Goal: Task Accomplishment & Management: Use online tool/utility

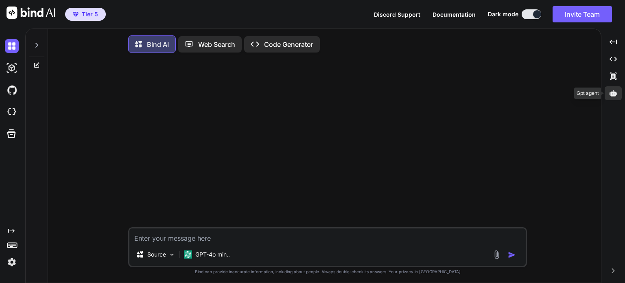
click at [612, 92] on icon at bounding box center [613, 93] width 7 height 6
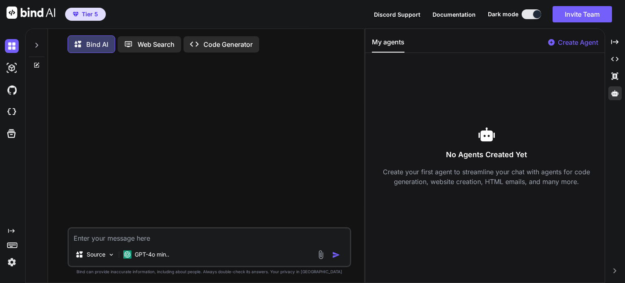
click at [568, 40] on p "Create Agent" at bounding box center [578, 42] width 40 height 10
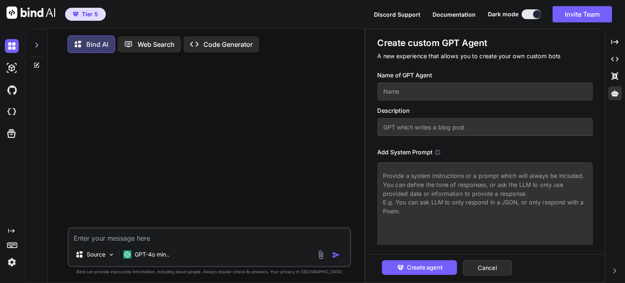
click at [480, 89] on input "text" at bounding box center [484, 92] width 215 height 18
type textarea "x"
type input "V"
type textarea "x"
type input "Vo"
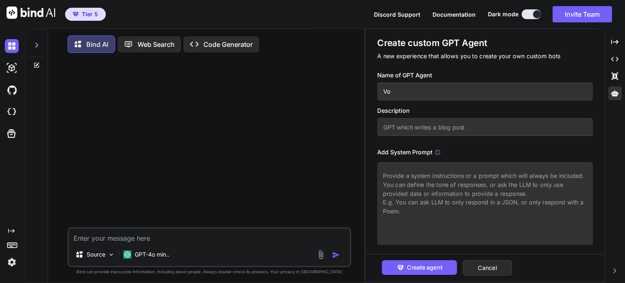
type textarea "x"
type input "Voi"
type textarea "x"
type input "Voic"
type textarea "x"
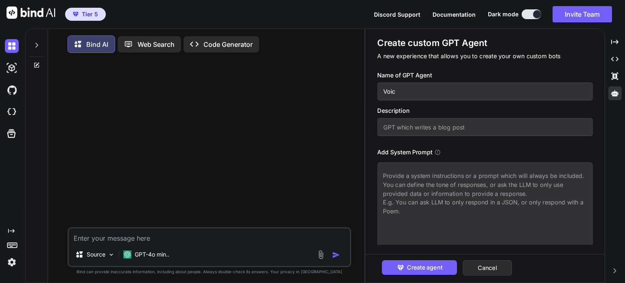
type input "Voice"
type textarea "x"
type input "Voice"
type textarea "x"
type input "Voice K"
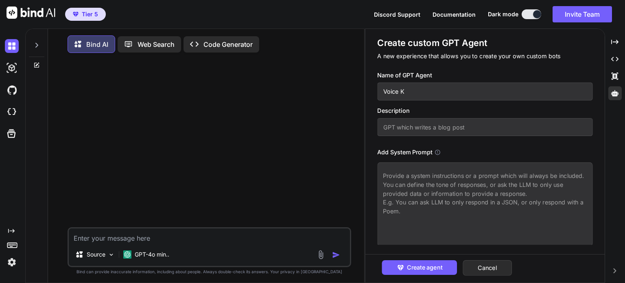
type textarea "x"
type input "Voice Kh"
type textarea "x"
type input "Voice Khm"
type textarea "x"
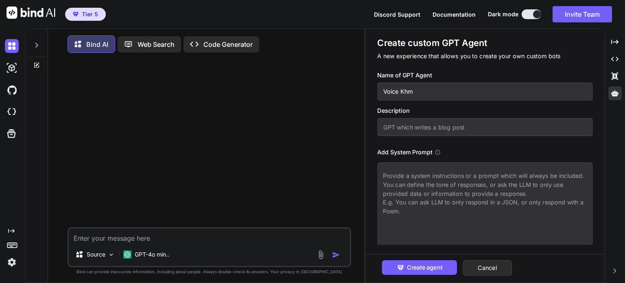
type input "Voice Khme"
type textarea "x"
type input "Voice Khmer"
type textarea "x"
type input "Voice Khmer"
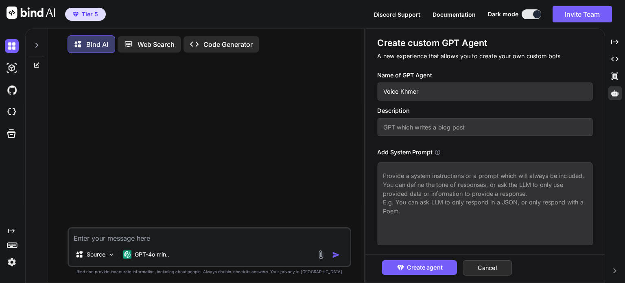
type textarea "x"
type input "Voice Khmer F"
type textarea "x"
type input "Voice Khmer Fu"
type textarea "x"
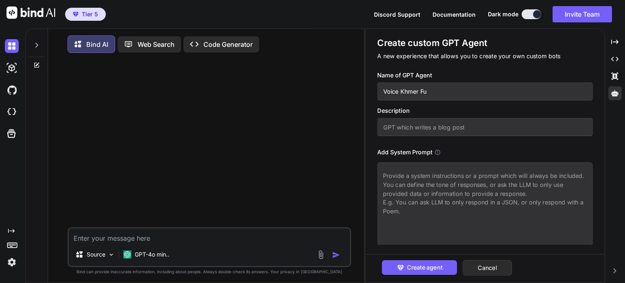
type input "Voice Khmer Fun"
type textarea "x"
type input "Voice Khmer Funn"
type textarea "x"
type input "Voice Khmer Fun"
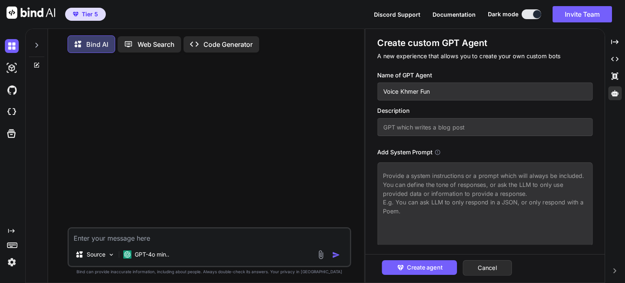
type textarea "x"
type input "Voice Khmer Fu"
type textarea "x"
type input "Voice Khmer Ful"
type textarea "x"
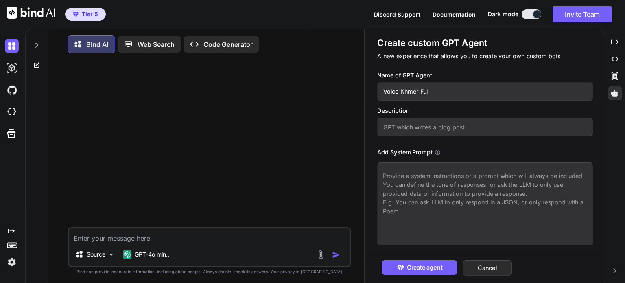
type input "Voice Khmer Full"
type textarea "x"
type input "Voice Khmer Full"
type textarea "x"
type input "Voice Khmer Full S"
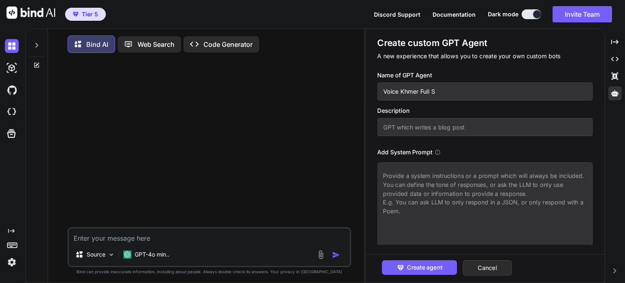
type textarea "x"
type input "Voice Khmer Full St"
type textarea "x"
type input "Voice Khmer Full Sta"
type textarea "x"
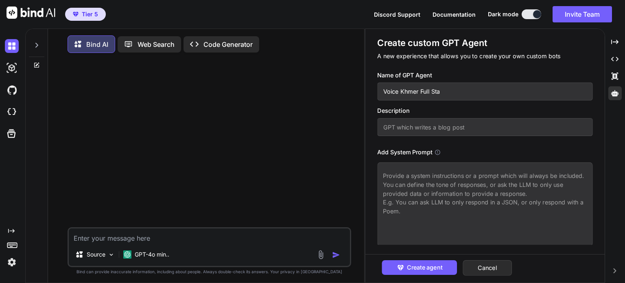
type input "Voice Khmer Full Stac"
type textarea "x"
type input "Voice Khmer Full Stack"
type textarea "x"
type input "Voice Khmer Full Stack"
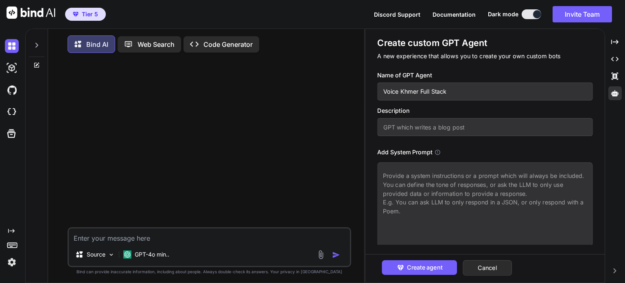
type textarea "x"
type input "Voice Khmer Full Stack D"
type textarea "x"
type input "Voice Khmer Full Stack De"
type textarea "x"
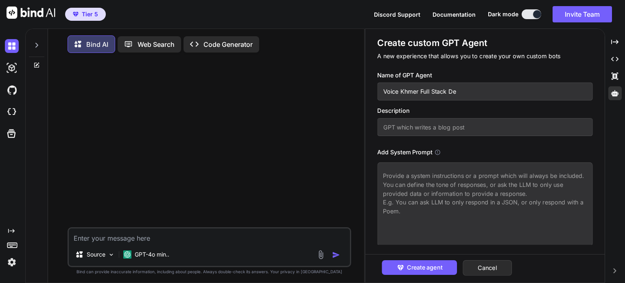
type input "Voice Khmer Full Stack Dev"
type textarea "x"
type input "Voice Khmer Full Stack Deve"
type textarea "x"
type input "Voice Khmer Full Stack Devel"
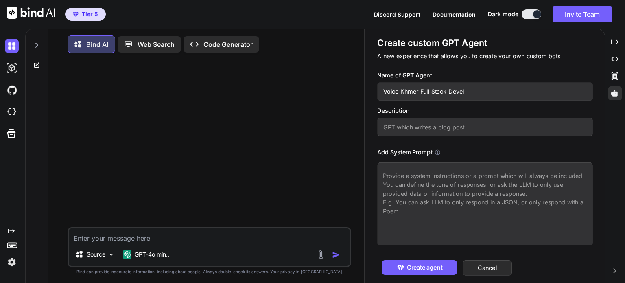
type textarea "x"
type input "Voice Khmer Full Stack Develo"
type textarea "x"
type input "Voice Khmer Full Stack Develop"
type textarea "x"
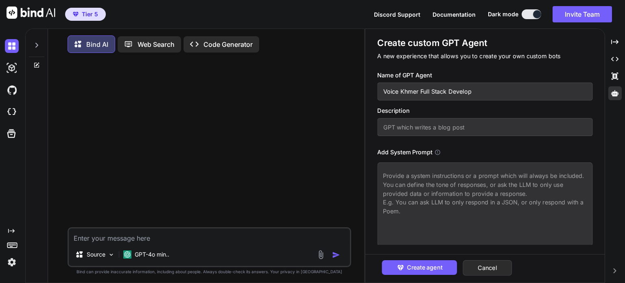
type input "Voice Khmer Full Stack Develo"
type textarea "x"
type input "Voice Khmer Full Stack Devel"
type textarea "x"
type input "Voice Khmer Full Stack Deve"
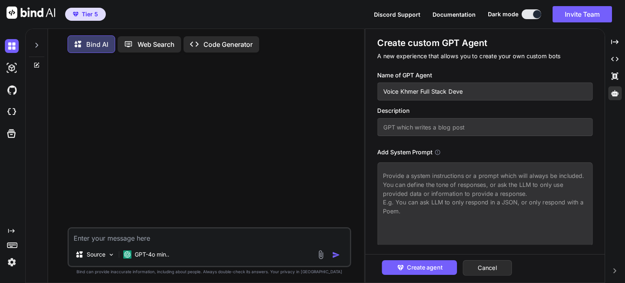
type textarea "x"
type input "Voice Khmer Full Stack Dev"
type textarea "x"
type input "Voice Khmer Full Stack De"
type textarea "x"
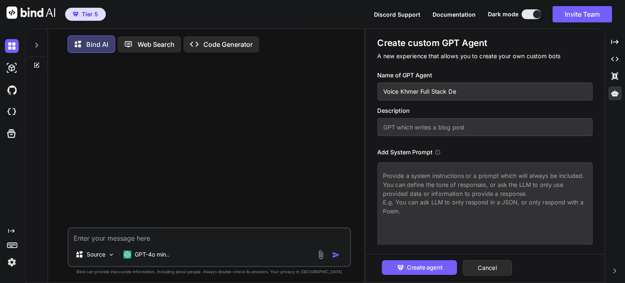
type input "Voice Khmer Full Stack D"
type textarea "x"
type input "Voice Khmer Full Stack"
type textarea "x"
type input "Voice Khmer Full Stack"
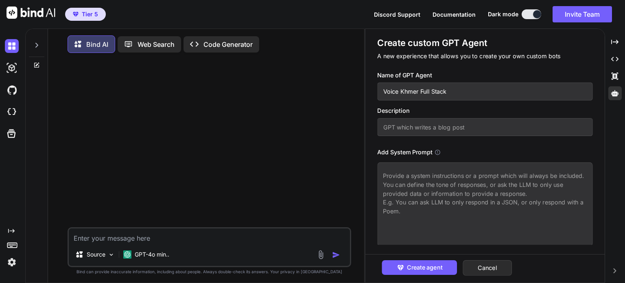
type textarea "x"
type input "Voice Khmer Full Stac"
type textarea "x"
type input "Voice Khmer Full Sta"
type textarea "x"
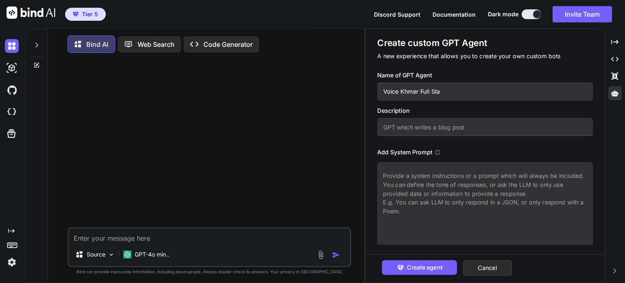
type input "Voice Khmer Full St"
type textarea "x"
type input "Voice Khmer Full S"
type textarea "x"
type input "Voice Khmer Full"
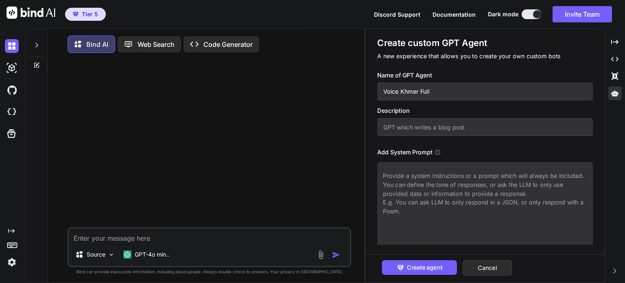
type textarea "x"
type input "Voice Khmer Full"
type textarea "x"
type input "Voice Khmer Ful"
type textarea "x"
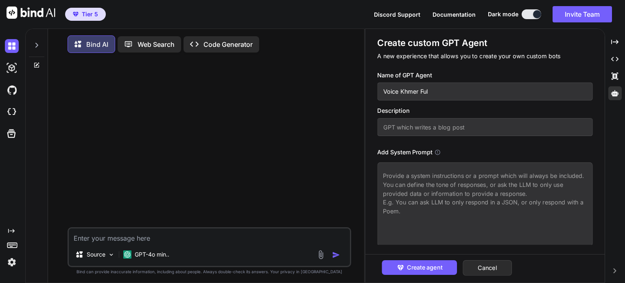
type input "Voice Khmer Fu"
type textarea "x"
type input "Voice Khmer F"
type textarea "x"
drag, startPoint x: 415, startPoint y: 91, endPoint x: 428, endPoint y: 91, distance: 12.6
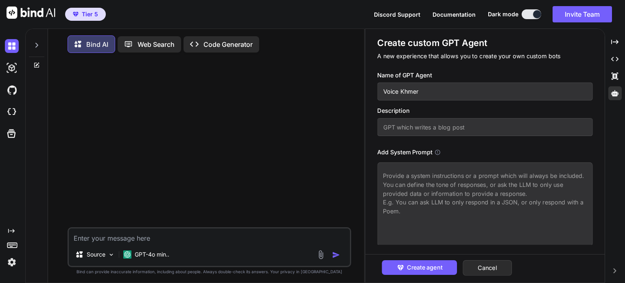
click at [415, 91] on input "Voice Khmer" at bounding box center [484, 92] width 215 height 18
drag, startPoint x: 404, startPoint y: 92, endPoint x: 382, endPoint y: 93, distance: 22.0
click at [382, 93] on input "Voice Khmer" at bounding box center [484, 92] width 215 height 18
type input "Voice Khmer"
click at [407, 127] on input "text" at bounding box center [484, 127] width 215 height 18
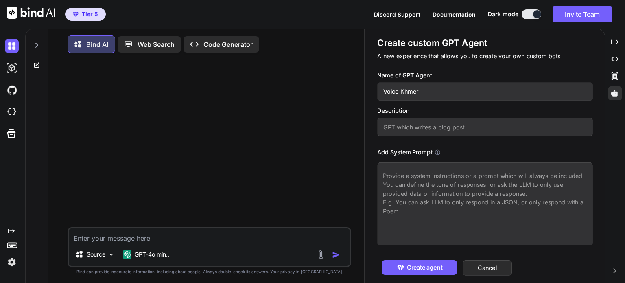
paste input "Voice Khmer"
type textarea "x"
type input "Voice Khmer"
type textarea "x"
type input "Voice Khmer f"
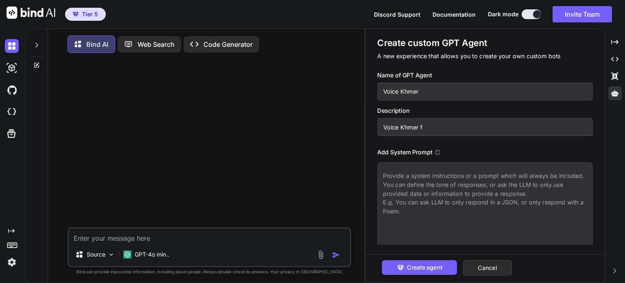
type textarea "x"
type input "Voice Khmer fu"
type textarea "x"
type input "Voice Khmer ful"
type textarea "x"
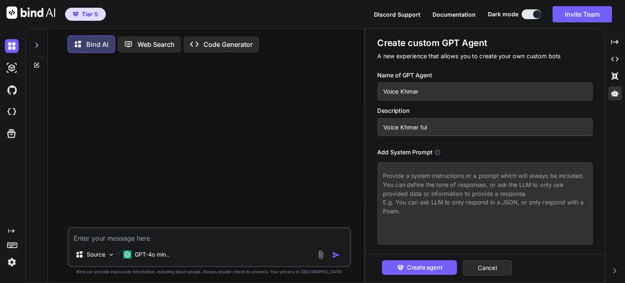
type input "Voice Khmer full"
type textarea "x"
type input "Voice Khmer full"
type textarea "x"
type input "Voice Khmer full s"
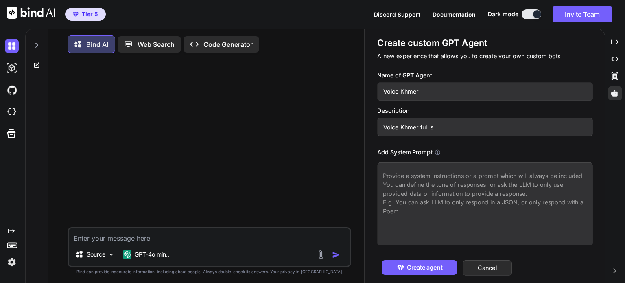
type textarea "x"
type input "Voice Khmer full st"
type textarea "x"
type input "Voice Khmer full s"
type textarea "x"
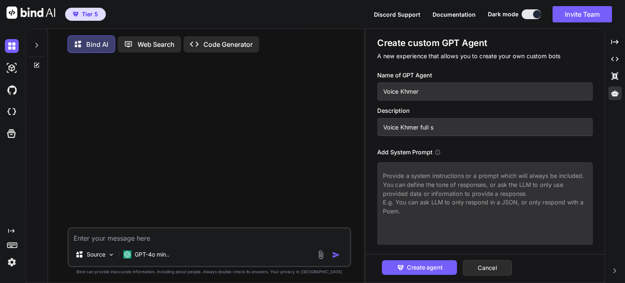
type input "Voice Khmer full"
type textarea "x"
type input "Voice Khmer full"
type textarea "x"
type input "Voice Khmer fulls"
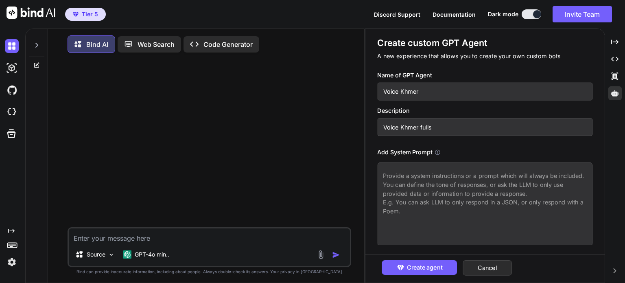
type textarea "x"
type input "Voice Khmer fullst"
type textarea "x"
type input "Voice Khmer fullsta"
type textarea "x"
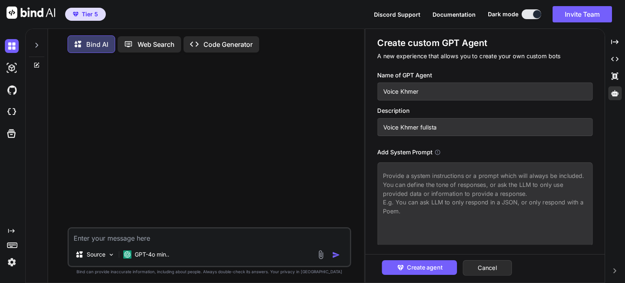
type input "Voice Khmer fullstac"
type textarea "x"
type input "Voice Khmer fullstack"
type textarea "x"
type input "Voice Khmer fullstack"
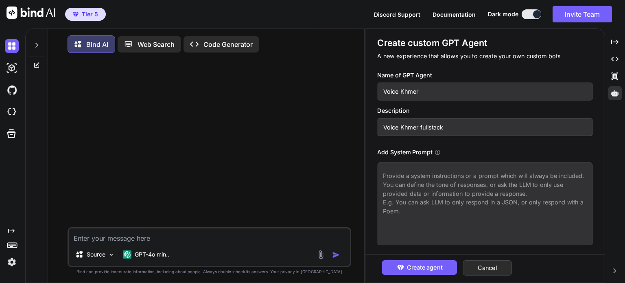
type textarea "x"
type input "Voice Khmer fullstack d"
type textarea "x"
type input "Voice Khmer fullstack de"
type textarea "x"
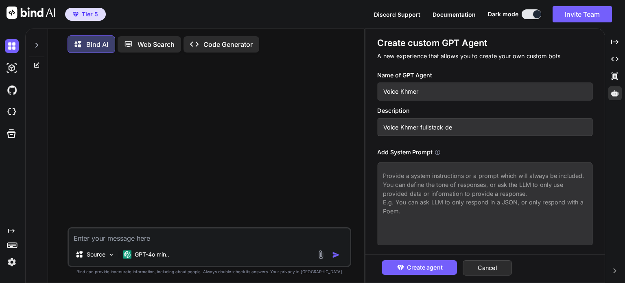
type input "Voice Khmer fullstack dev"
type textarea "x"
type input "Voice Khmer fullstack deve"
type textarea "x"
type input "Voice Khmer fullstack devek"
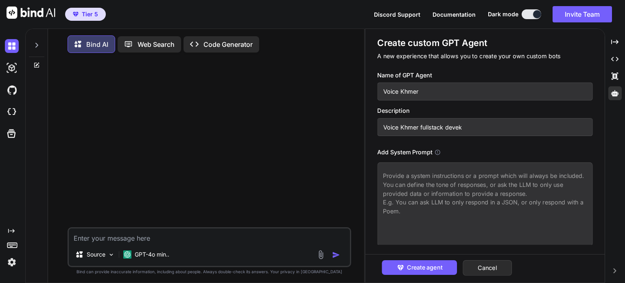
type textarea "x"
type input "Voice Khmer fullstack deve"
type textarea "x"
type input "Voice Khmer fullstack devel"
type textarea "x"
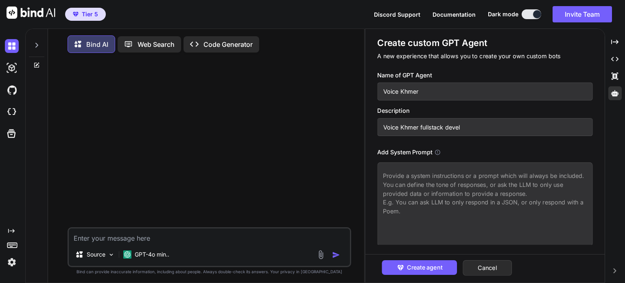
type input "Voice Khmer fullstack develo"
type textarea "x"
type input "Voice Khmer fullstack develop"
type textarea "x"
type input "Voice Khmer fullstack develope"
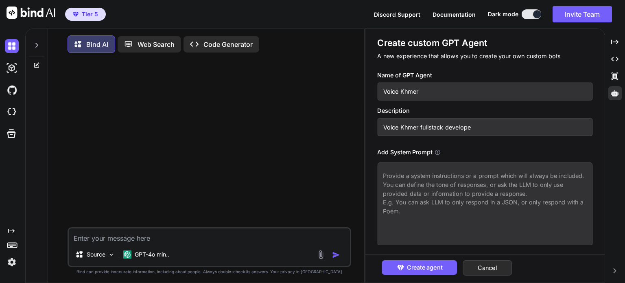
type textarea "x"
type input "Voice Khmer fullstack developer"
click at [443, 182] on textarea at bounding box center [484, 203] width 215 height 83
drag, startPoint x: 485, startPoint y: 125, endPoint x: 377, endPoint y: 127, distance: 107.8
click at [377, 127] on input "Voice Khmer fullstack developer" at bounding box center [484, 127] width 215 height 18
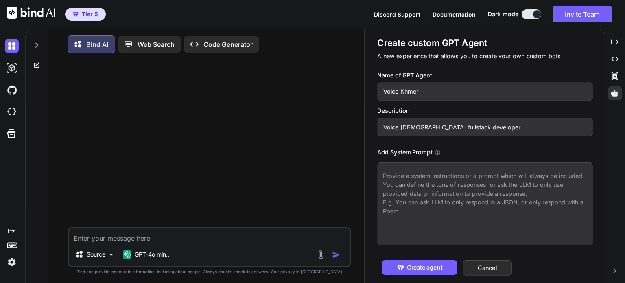
click at [402, 196] on textarea at bounding box center [484, 203] width 215 height 83
type textarea "x"
type textarea "i"
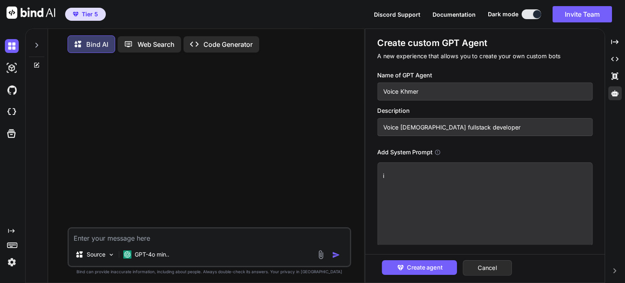
type textarea "x"
type textarea "i"
type textarea "x"
type textarea "i h"
type textarea "x"
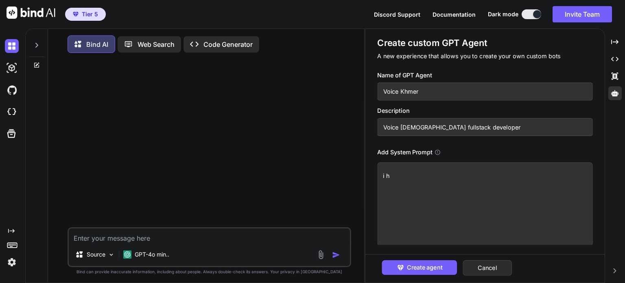
type textarea "i ha"
type textarea "x"
type textarea "i hav"
type textarea "x"
type textarea "i have"
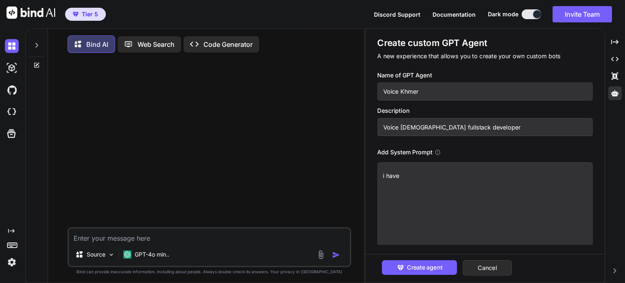
type textarea "x"
type textarea "i have"
type textarea "x"
type textarea "i have"
type textarea "x"
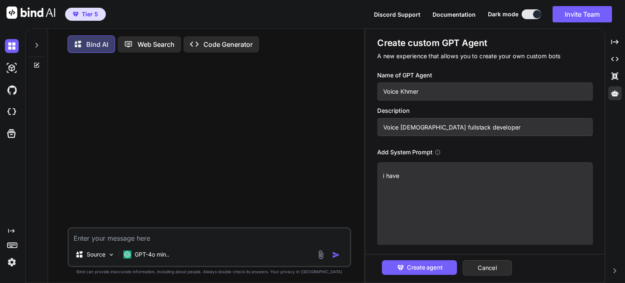
type textarea "i hav"
type textarea "x"
type textarea "i ha"
type textarea "x"
type textarea "i h"
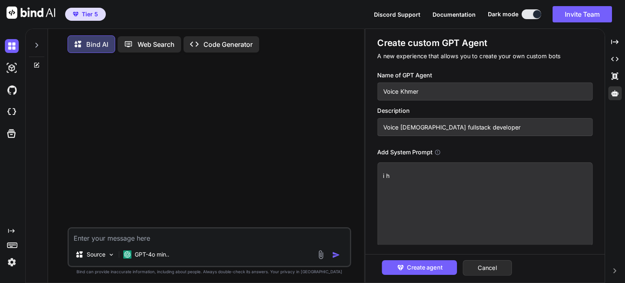
type textarea "x"
type textarea "i"
type textarea "x"
type textarea "i"
type textarea "x"
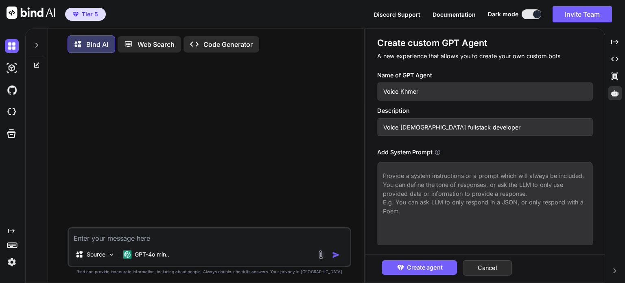
type textarea "x"
type textarea "t"
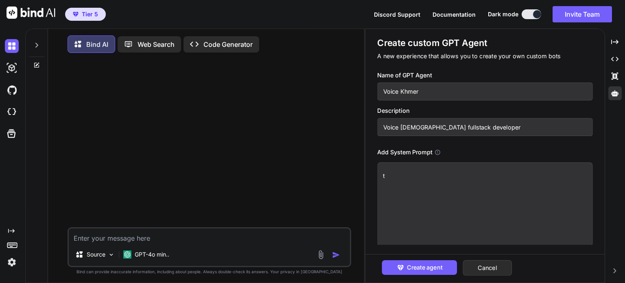
type textarea "x"
type textarea "to"
type textarea "x"
type textarea "to"
type textarea "x"
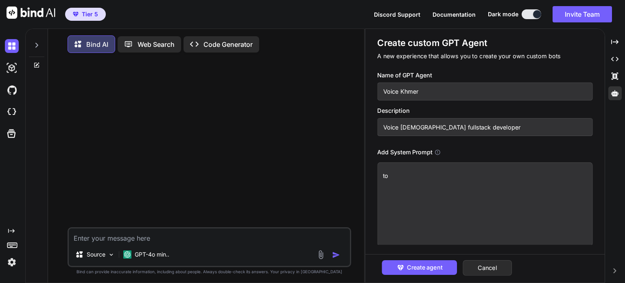
type textarea "to"
type textarea "x"
type textarea "t"
type textarea "x"
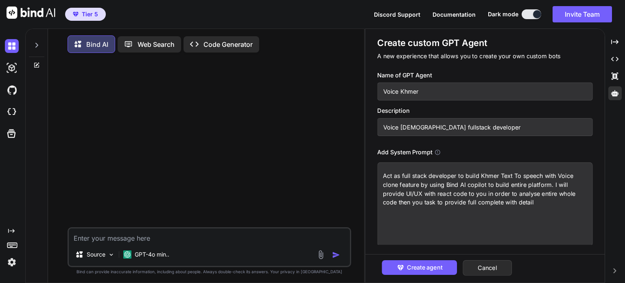
paste textarea "architect"
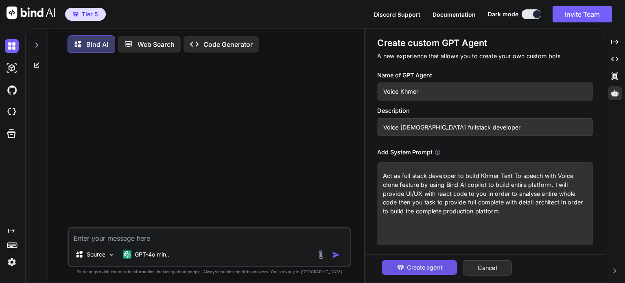
click at [441, 266] on span "Create agent" at bounding box center [424, 267] width 35 height 9
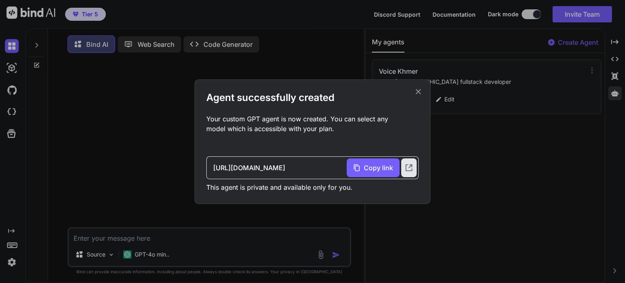
click at [419, 91] on icon at bounding box center [418, 91] width 5 height 5
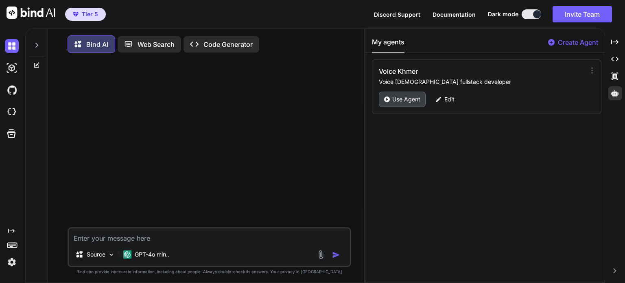
click at [403, 97] on p "Use Agent" at bounding box center [406, 99] width 28 height 8
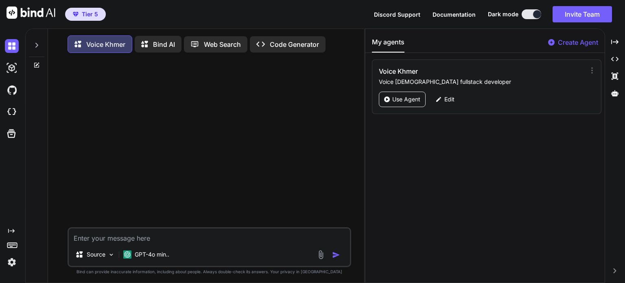
click at [321, 258] on img at bounding box center [320, 254] width 9 height 9
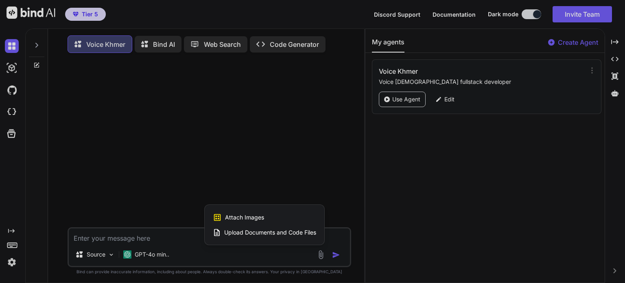
click at [157, 259] on div at bounding box center [312, 141] width 625 height 283
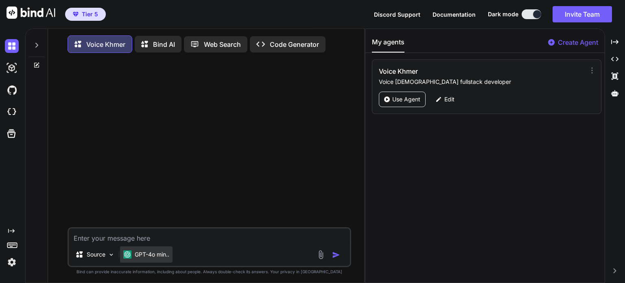
click at [157, 257] on p "GPT-4o min.." at bounding box center [152, 254] width 35 height 8
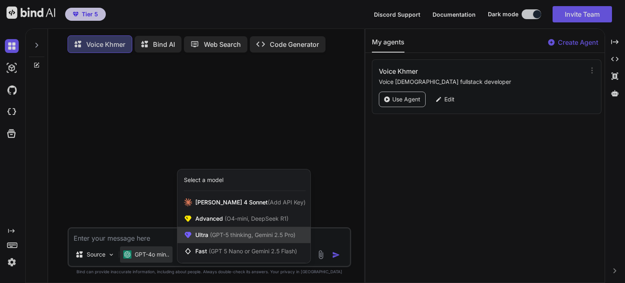
click at [235, 237] on span "(GPT-5 thinking, Gemini 2.5 Pro)" at bounding box center [251, 234] width 87 height 7
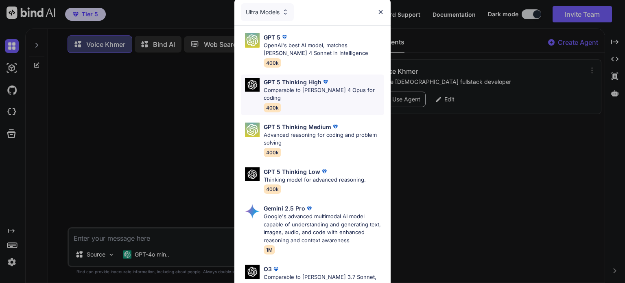
click at [291, 82] on p "GPT 5 Thinking High" at bounding box center [293, 82] width 58 height 9
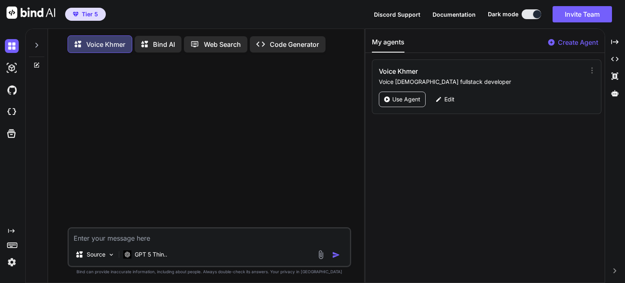
click at [321, 257] on img at bounding box center [320, 254] width 9 height 9
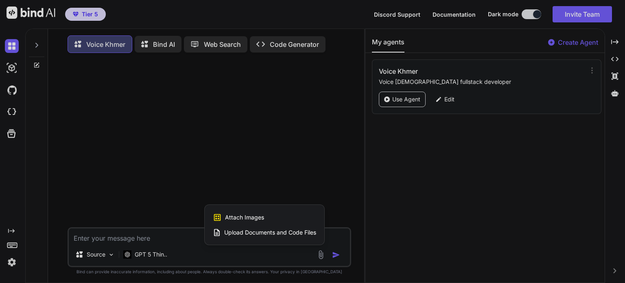
click at [292, 234] on span "Upload Documents and Code Files" at bounding box center [270, 232] width 92 height 8
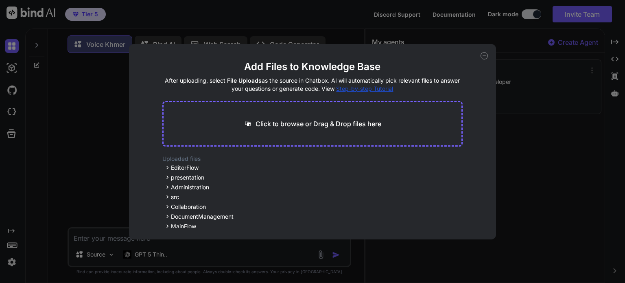
drag, startPoint x: 174, startPoint y: 167, endPoint x: 409, endPoint y: 172, distance: 234.4
click at [409, 172] on div "Uploaded files EditorFlow AIEnhancedDocumentEditor_1.tsx presentation screens E…" at bounding box center [312, 191] width 301 height 73
click at [351, 120] on p "Click to browse or Drag & Drop files here" at bounding box center [319, 124] width 126 height 10
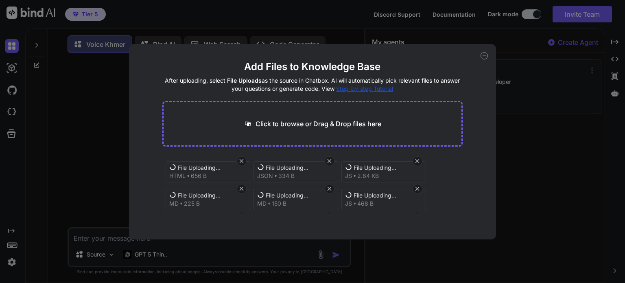
click at [241, 162] on icon at bounding box center [241, 160] width 7 height 7
click at [484, 55] on icon at bounding box center [484, 55] width 7 height 7
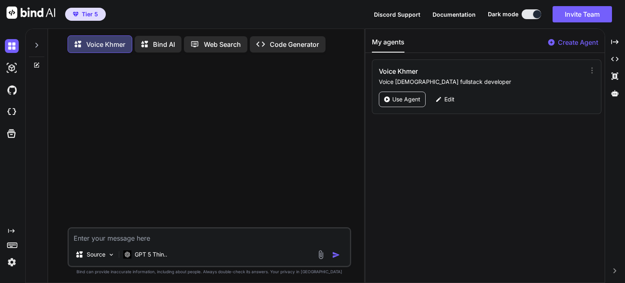
click at [321, 257] on img at bounding box center [320, 254] width 9 height 9
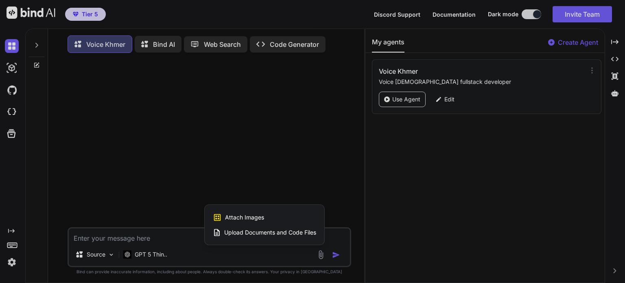
click at [275, 239] on div "Upload Documents and Code Files" at bounding box center [264, 232] width 103 height 15
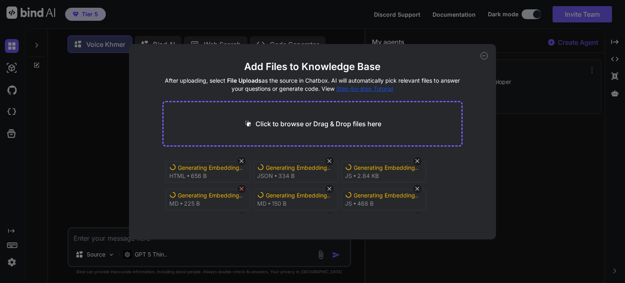
click at [241, 188] on icon at bounding box center [241, 188] width 7 height 7
click at [240, 160] on icon at bounding box center [241, 160] width 7 height 7
click at [241, 160] on icon at bounding box center [242, 161] width 4 height 4
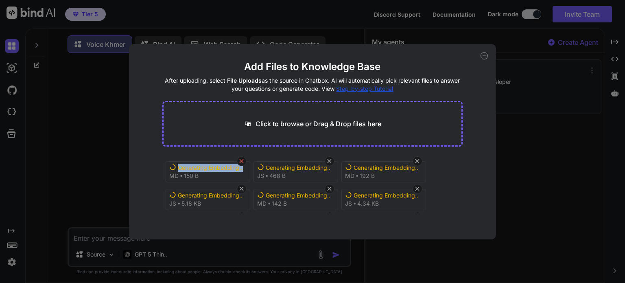
click at [241, 160] on icon at bounding box center [242, 161] width 4 height 4
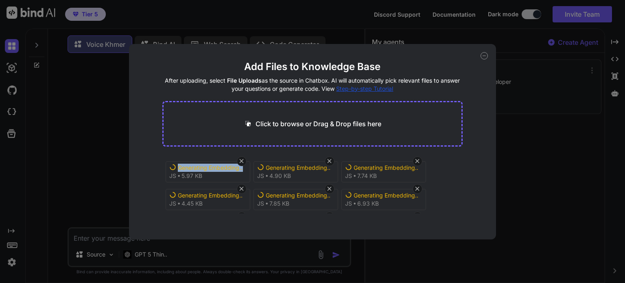
click at [241, 160] on icon at bounding box center [242, 161] width 4 height 4
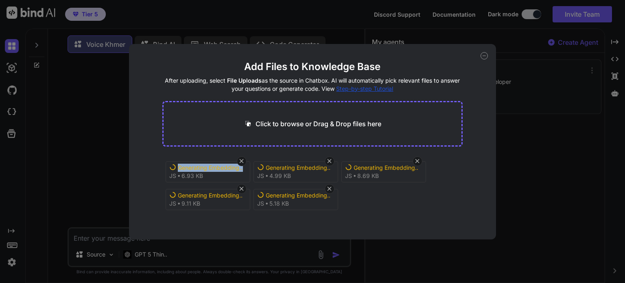
click at [241, 160] on icon at bounding box center [242, 161] width 4 height 4
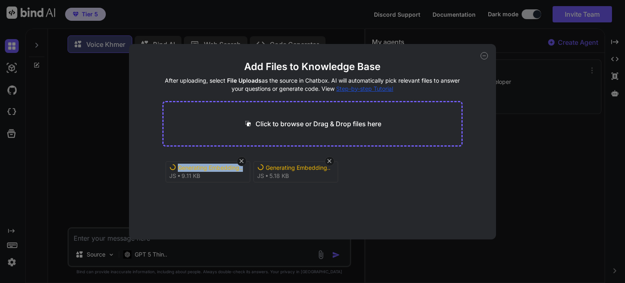
click at [241, 160] on icon at bounding box center [242, 161] width 4 height 4
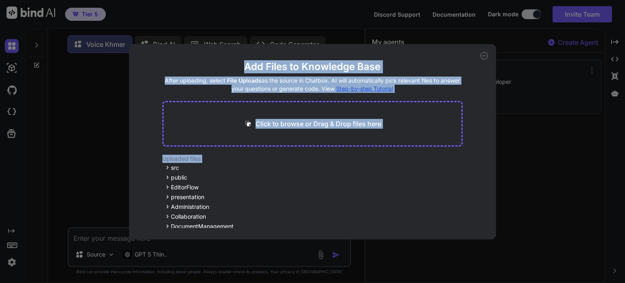
click at [241, 160] on h2 "Uploaded files" at bounding box center [312, 159] width 301 height 8
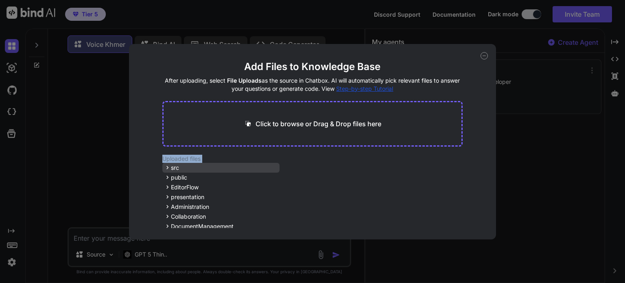
click at [168, 168] on icon at bounding box center [167, 167] width 7 height 7
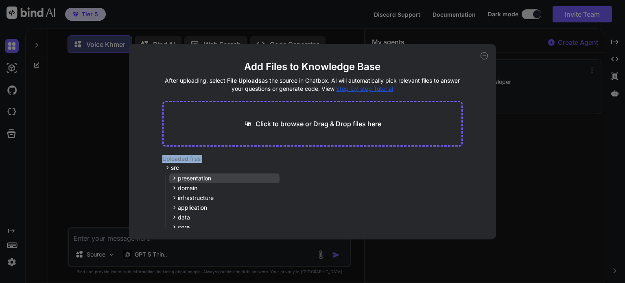
drag, startPoint x: 168, startPoint y: 168, endPoint x: 257, endPoint y: 182, distance: 90.6
click at [257, 182] on div "presentation" at bounding box center [224, 178] width 110 height 10
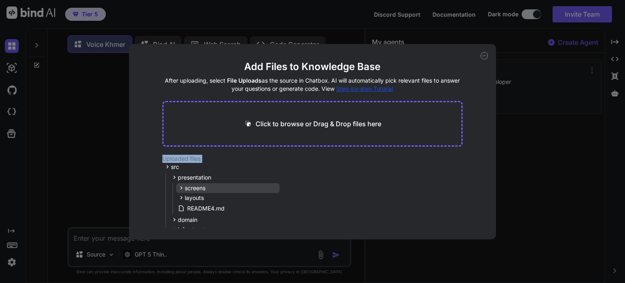
scroll to position [0, 0]
click at [272, 209] on icon at bounding box center [274, 208] width 7 height 7
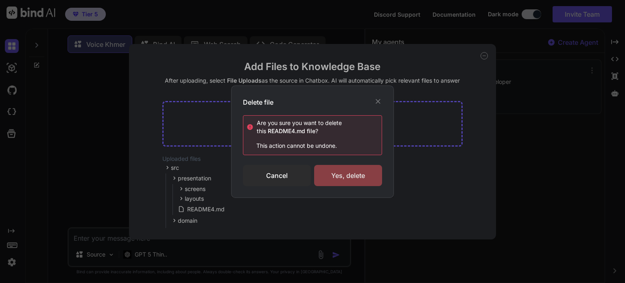
click at [334, 177] on div "Yes, delete" at bounding box center [348, 175] width 68 height 21
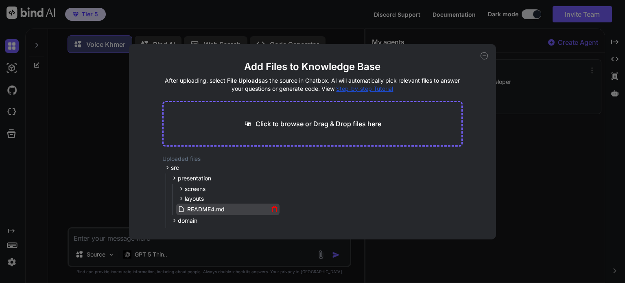
click at [272, 208] on icon at bounding box center [274, 208] width 7 height 7
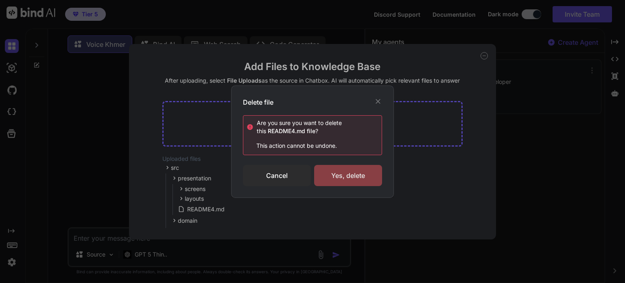
click at [346, 175] on div "Yes, delete" at bounding box center [348, 175] width 68 height 21
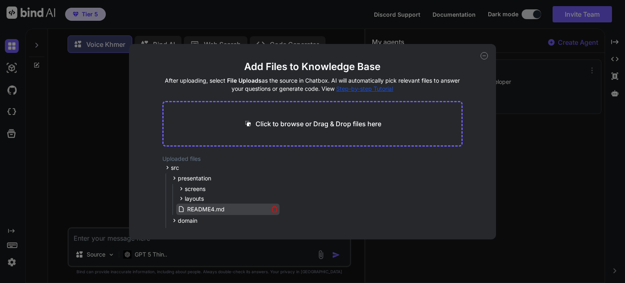
click at [274, 208] on icon at bounding box center [274, 208] width 7 height 7
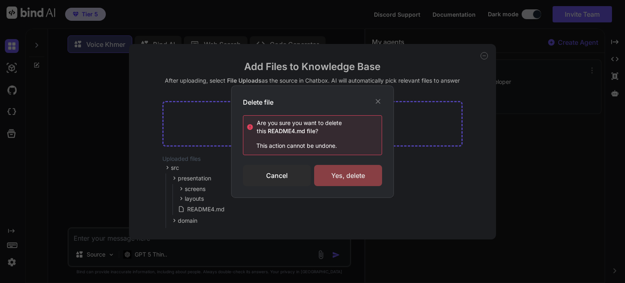
click at [352, 173] on div "Yes, delete" at bounding box center [348, 175] width 68 height 21
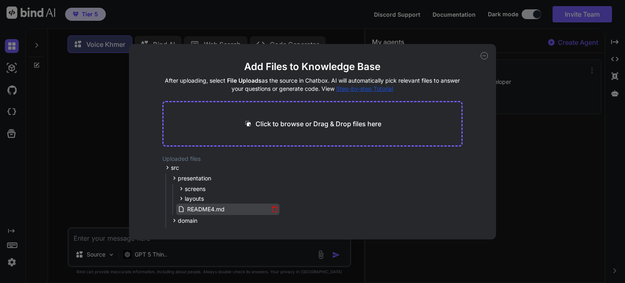
click at [274, 208] on icon at bounding box center [274, 208] width 7 height 7
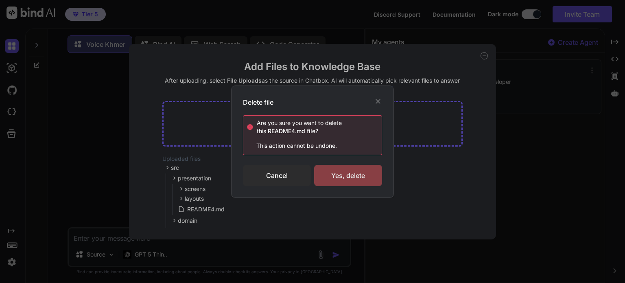
click at [346, 180] on div "Yes, delete" at bounding box center [348, 175] width 68 height 21
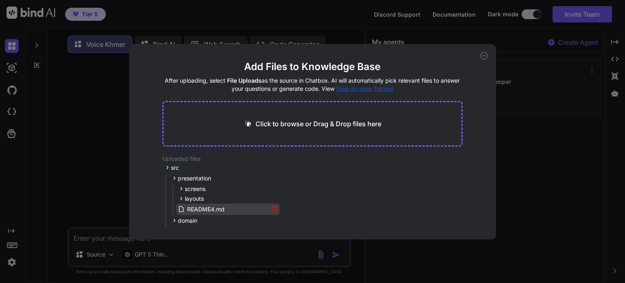
click at [272, 212] on icon at bounding box center [274, 208] width 7 height 7
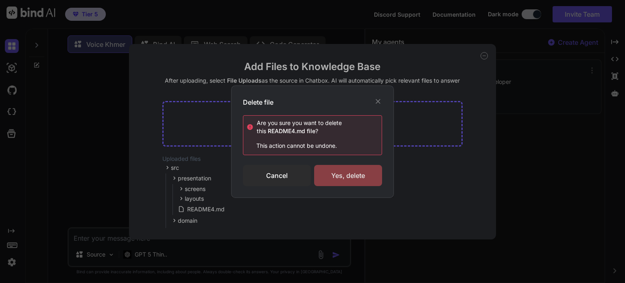
click at [351, 175] on div "Yes, delete" at bounding box center [348, 175] width 68 height 21
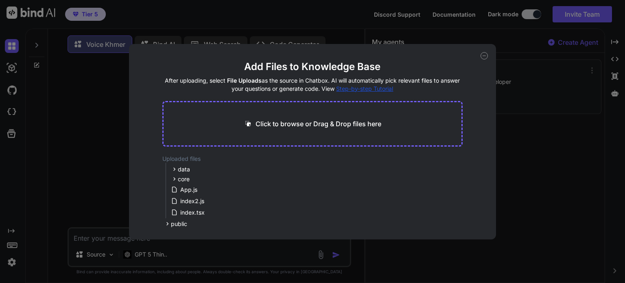
scroll to position [81, 0]
click at [274, 198] on icon at bounding box center [274, 198] width 5 height 0
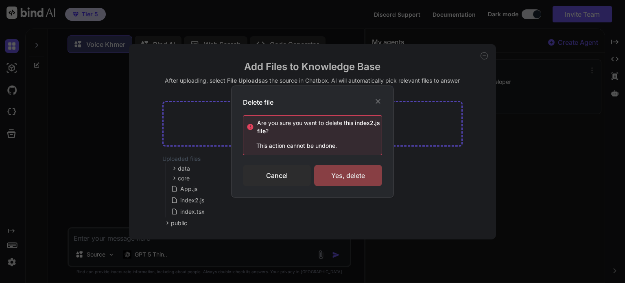
click at [352, 178] on div "Yes, delete" at bounding box center [348, 175] width 68 height 21
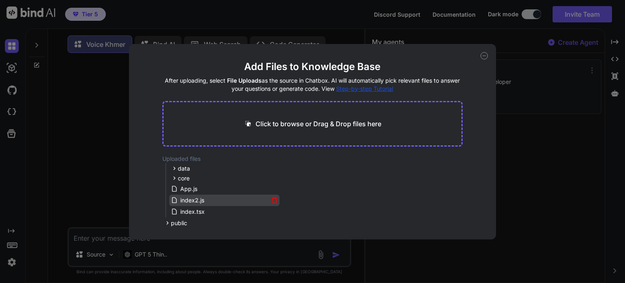
click at [271, 197] on icon at bounding box center [274, 200] width 7 height 7
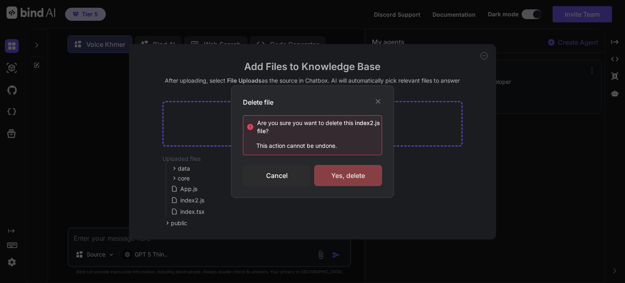
click at [345, 177] on div "Yes, delete" at bounding box center [348, 175] width 68 height 21
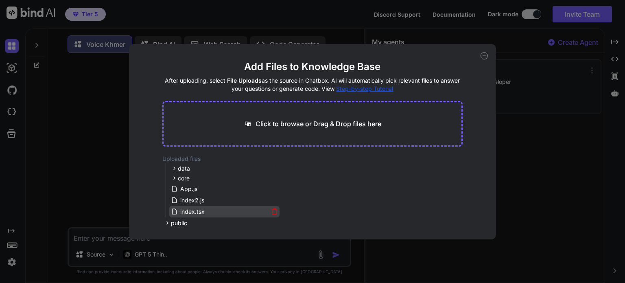
click at [275, 210] on icon at bounding box center [274, 212] width 4 height 4
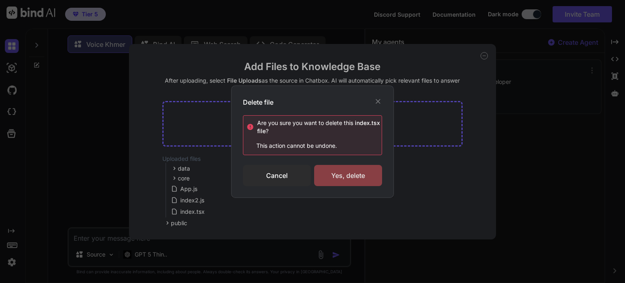
click at [355, 179] on div "Yes, delete" at bounding box center [348, 175] width 68 height 21
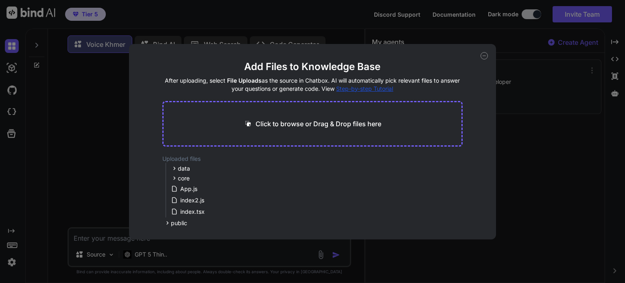
click at [111, 255] on div "Add Files to Knowledge Base After uploading, select File Uploads as the source …" at bounding box center [312, 141] width 625 height 283
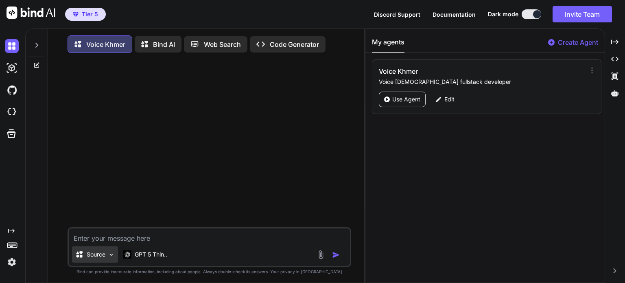
click at [111, 255] on img at bounding box center [111, 254] width 7 height 7
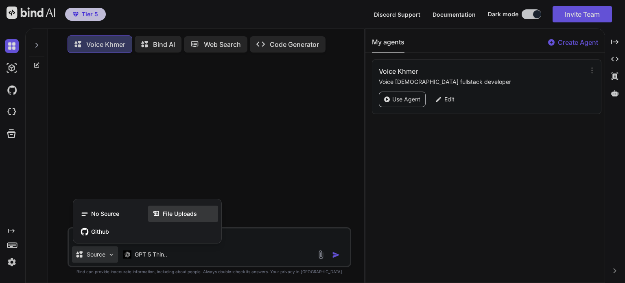
click at [173, 214] on span "File Uploads" at bounding box center [180, 214] width 34 height 8
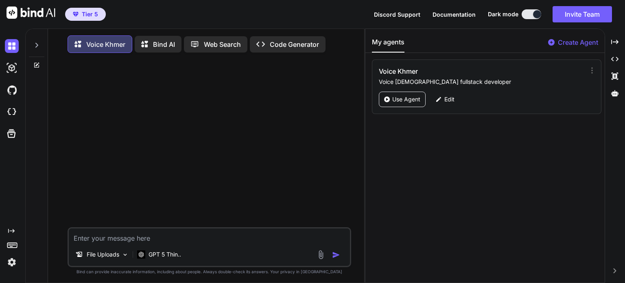
click at [320, 255] on img at bounding box center [320, 254] width 9 height 9
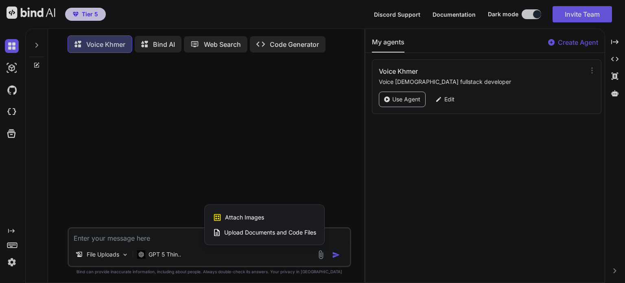
click at [302, 235] on span "Upload Documents and Code Files" at bounding box center [270, 232] width 92 height 8
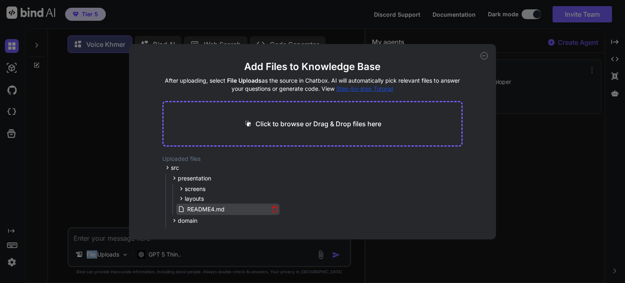
click at [273, 208] on icon at bounding box center [274, 208] width 7 height 7
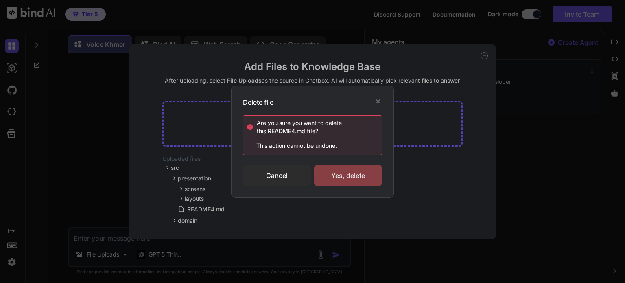
click at [351, 172] on div "Yes, delete" at bounding box center [348, 175] width 68 height 21
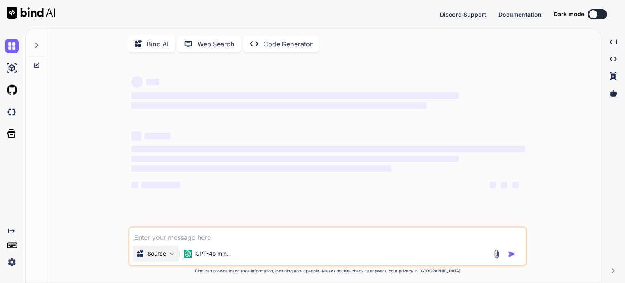
click at [168, 257] on div "Source" at bounding box center [156, 253] width 46 height 16
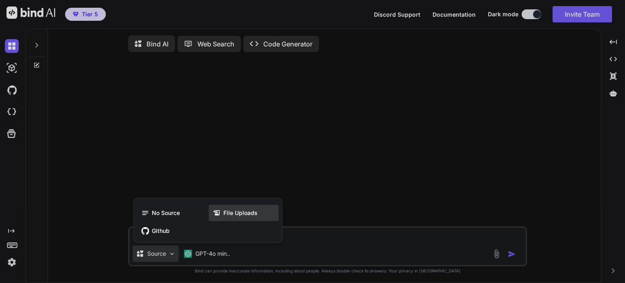
click at [237, 213] on span "File Uploads" at bounding box center [240, 213] width 34 height 8
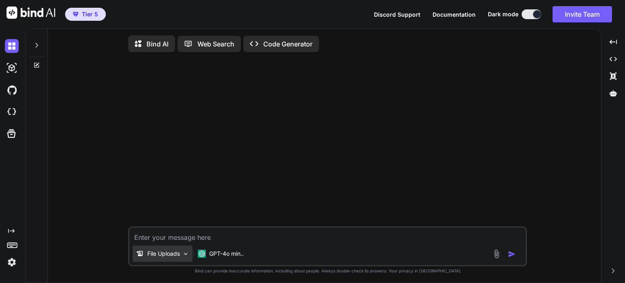
click at [170, 254] on p "File Uploads" at bounding box center [163, 253] width 33 height 8
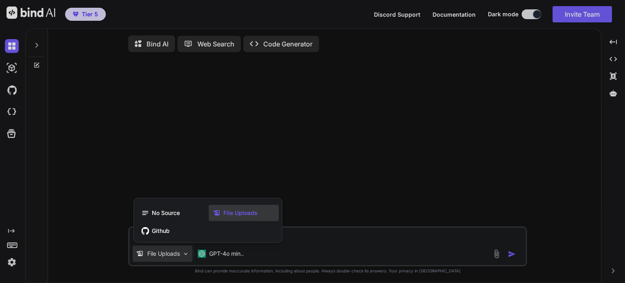
click at [177, 253] on div at bounding box center [312, 141] width 625 height 283
click at [177, 253] on p "File Uploads" at bounding box center [163, 253] width 33 height 8
click at [495, 254] on div at bounding box center [312, 141] width 625 height 283
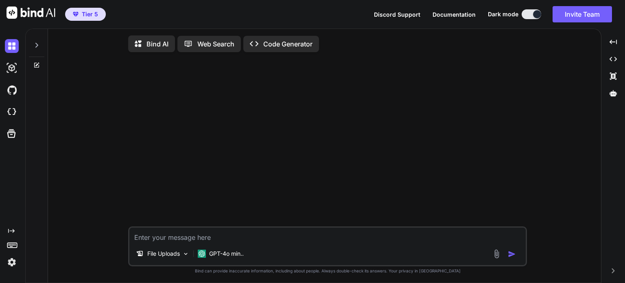
click at [495, 254] on img at bounding box center [496, 253] width 9 height 9
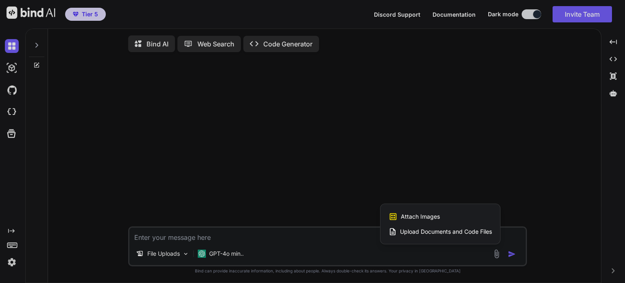
click at [438, 232] on span "Upload Documents and Code Files" at bounding box center [446, 231] width 92 height 8
type textarea "x"
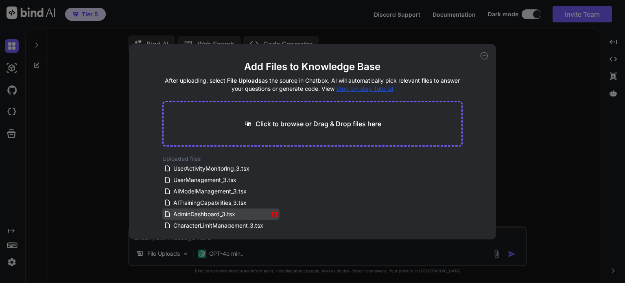
scroll to position [304, 0]
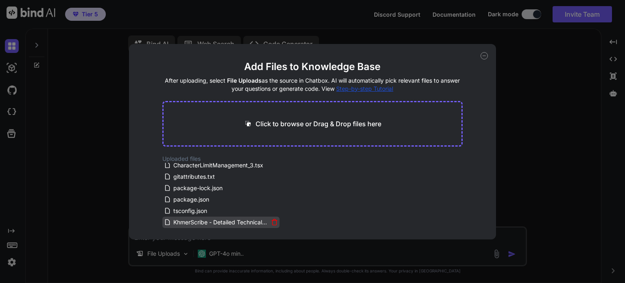
click at [273, 222] on icon at bounding box center [274, 221] width 7 height 7
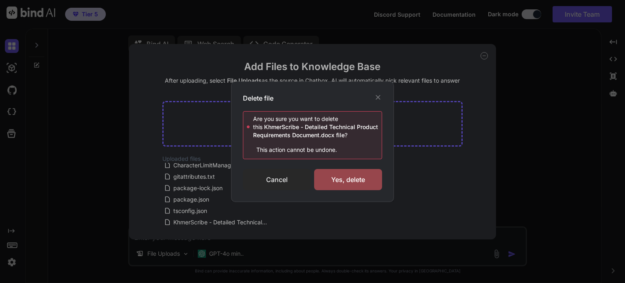
click at [275, 185] on div "Cancel" at bounding box center [277, 179] width 68 height 21
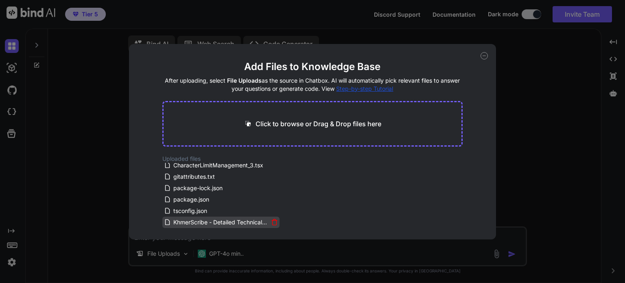
click at [273, 223] on icon at bounding box center [274, 221] width 7 height 7
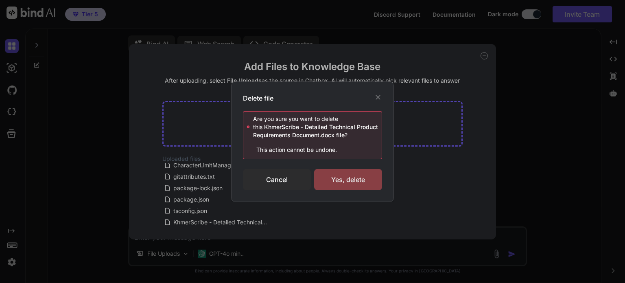
click at [345, 175] on div "Yes, delete" at bounding box center [348, 179] width 68 height 21
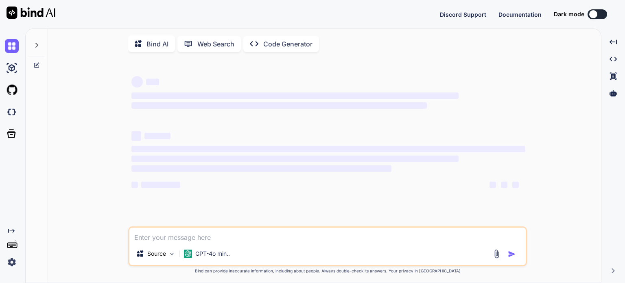
click at [496, 255] on img at bounding box center [496, 253] width 9 height 9
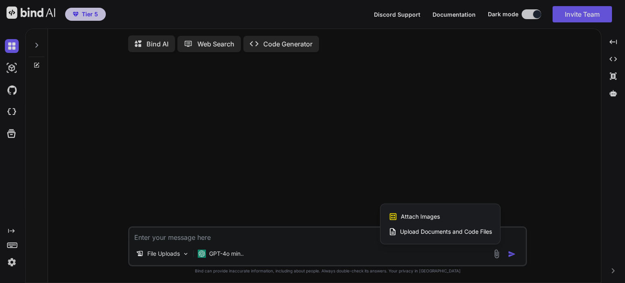
click at [422, 234] on span "Upload Documents and Code Files" at bounding box center [446, 231] width 92 height 8
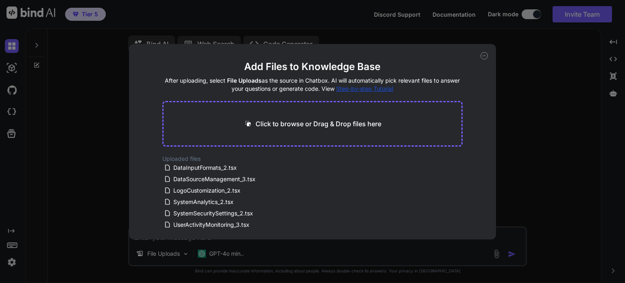
scroll to position [101, 0]
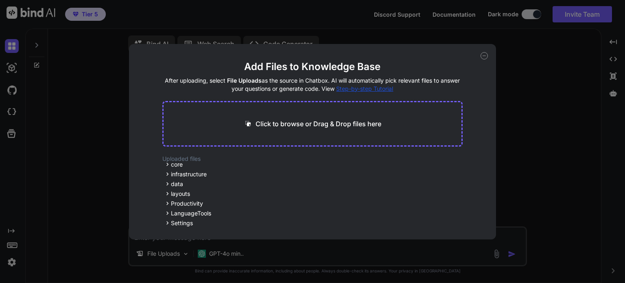
click at [483, 54] on icon at bounding box center [484, 55] width 7 height 7
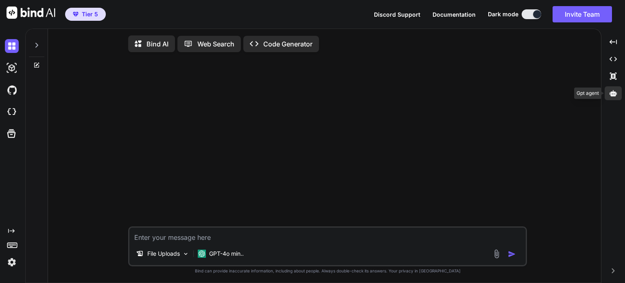
click at [615, 94] on icon at bounding box center [613, 93] width 7 height 6
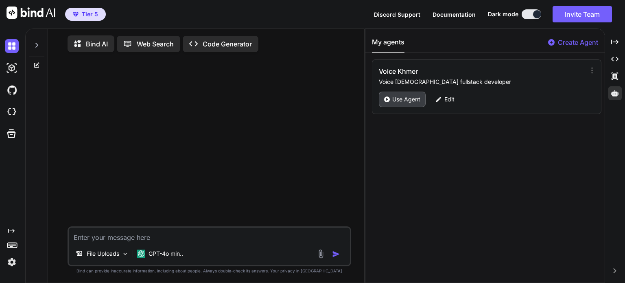
click at [391, 99] on div "Use Agent" at bounding box center [402, 99] width 47 height 15
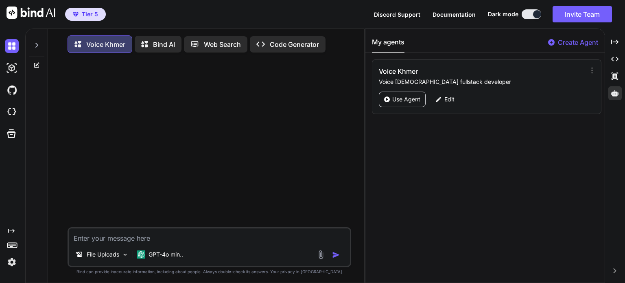
click at [103, 46] on p "Voice Khmer" at bounding box center [105, 44] width 39 height 10
click at [100, 243] on textarea at bounding box center [209, 235] width 281 height 15
click at [162, 257] on p "GPT-4o min.." at bounding box center [166, 254] width 35 height 8
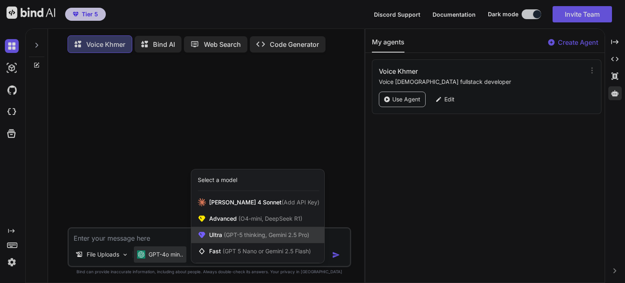
click at [233, 237] on span "(GPT-5 thinking, Gemini 2.5 Pro)" at bounding box center [265, 234] width 87 height 7
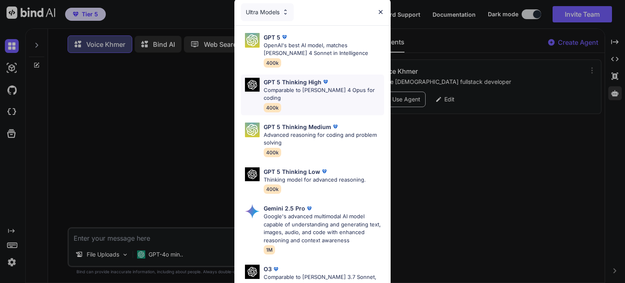
click at [301, 81] on p "GPT 5 Thinking High" at bounding box center [293, 82] width 58 height 9
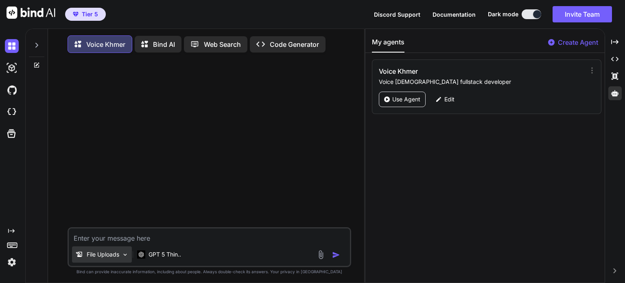
click at [107, 252] on div "File Uploads" at bounding box center [102, 254] width 60 height 16
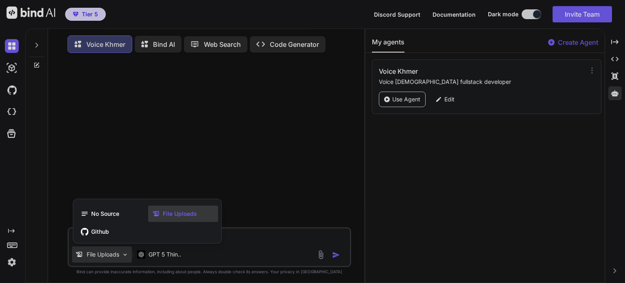
click at [229, 119] on div at bounding box center [312, 141] width 625 height 283
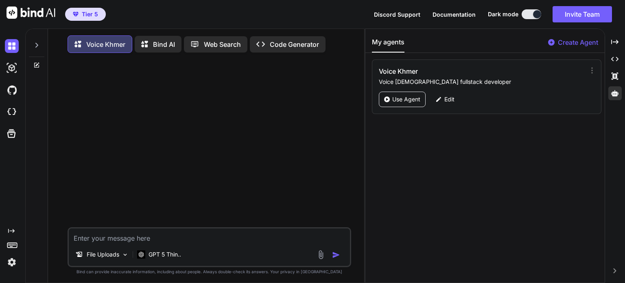
click at [82, 39] on icon at bounding box center [80, 44] width 12 height 10
click at [412, 97] on p "Use Agent" at bounding box center [406, 99] width 28 height 8
click at [327, 185] on div at bounding box center [210, 143] width 282 height 168
click at [323, 257] on img at bounding box center [320, 254] width 9 height 9
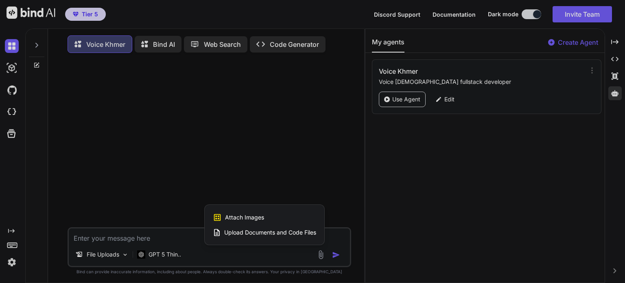
click at [291, 233] on span "Upload Documents and Code Files" at bounding box center [270, 232] width 92 height 8
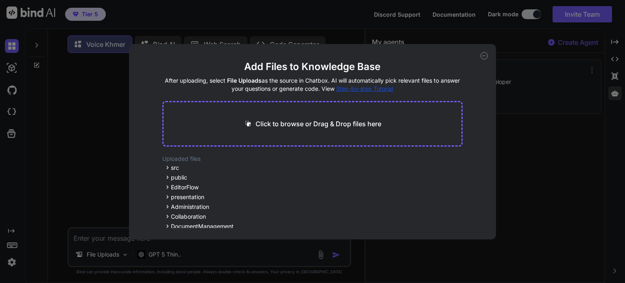
click at [482, 55] on icon at bounding box center [484, 55] width 7 height 7
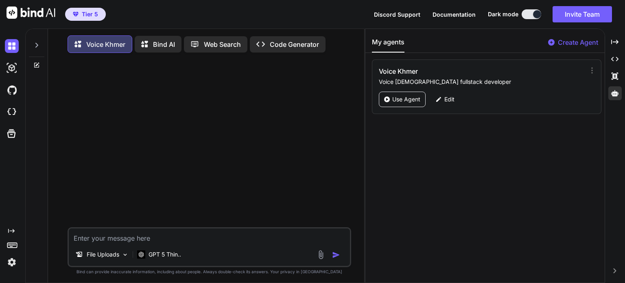
click at [11, 259] on img at bounding box center [12, 262] width 14 height 14
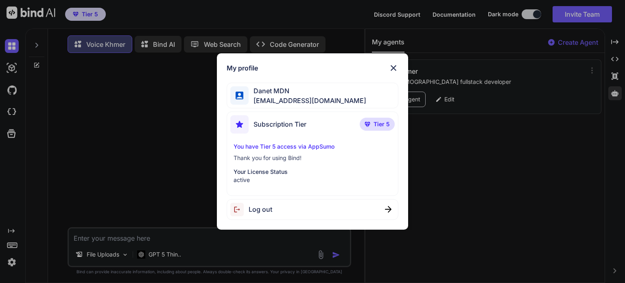
click at [389, 70] on img at bounding box center [394, 68] width 10 height 10
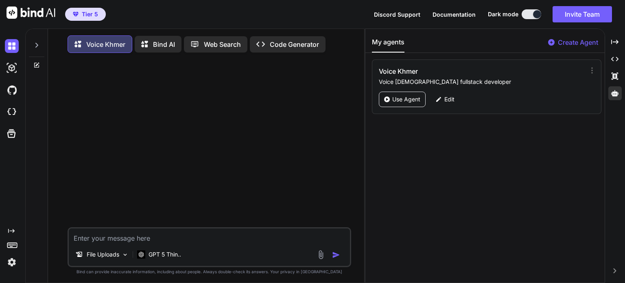
click at [319, 258] on img at bounding box center [320, 254] width 9 height 9
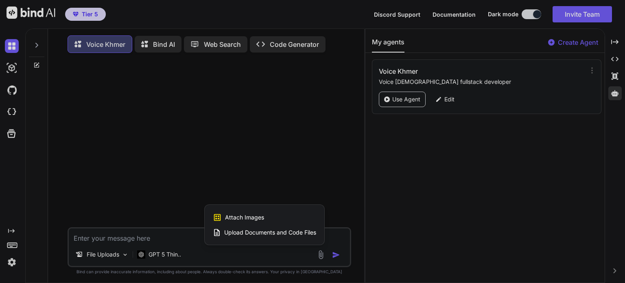
click at [305, 233] on span "Upload Documents and Code Files" at bounding box center [270, 232] width 92 height 8
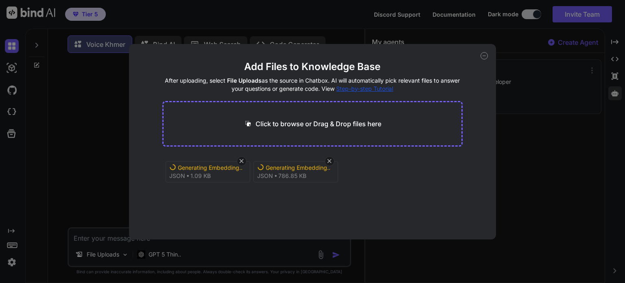
type textarea "x"
